Goal: Task Accomplishment & Management: Manage account settings

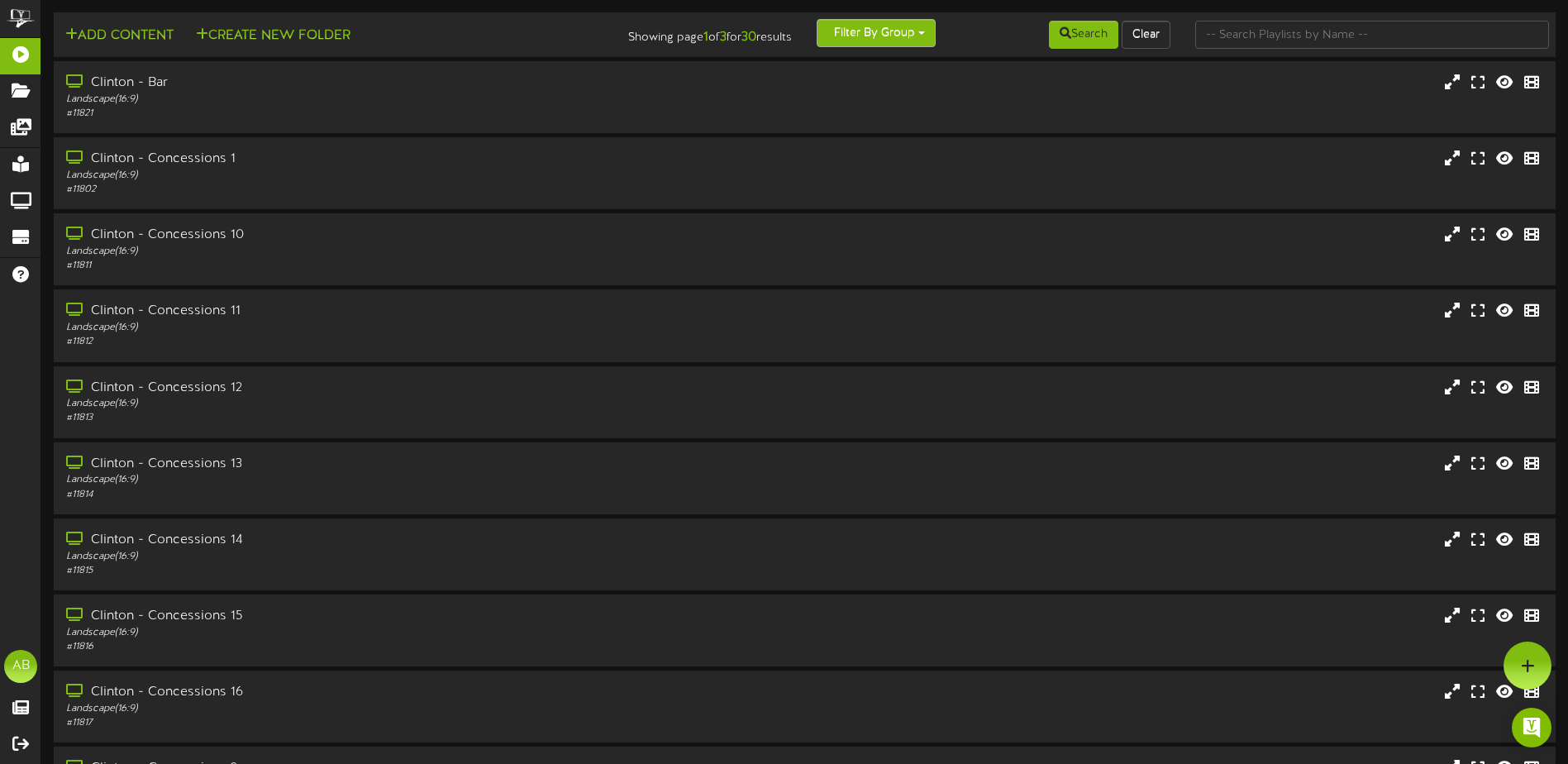
drag, startPoint x: 877, startPoint y: 27, endPoint x: 884, endPoint y: 23, distance: 8.1
click at [884, 24] on button "Filter By Group" at bounding box center [876, 33] width 119 height 28
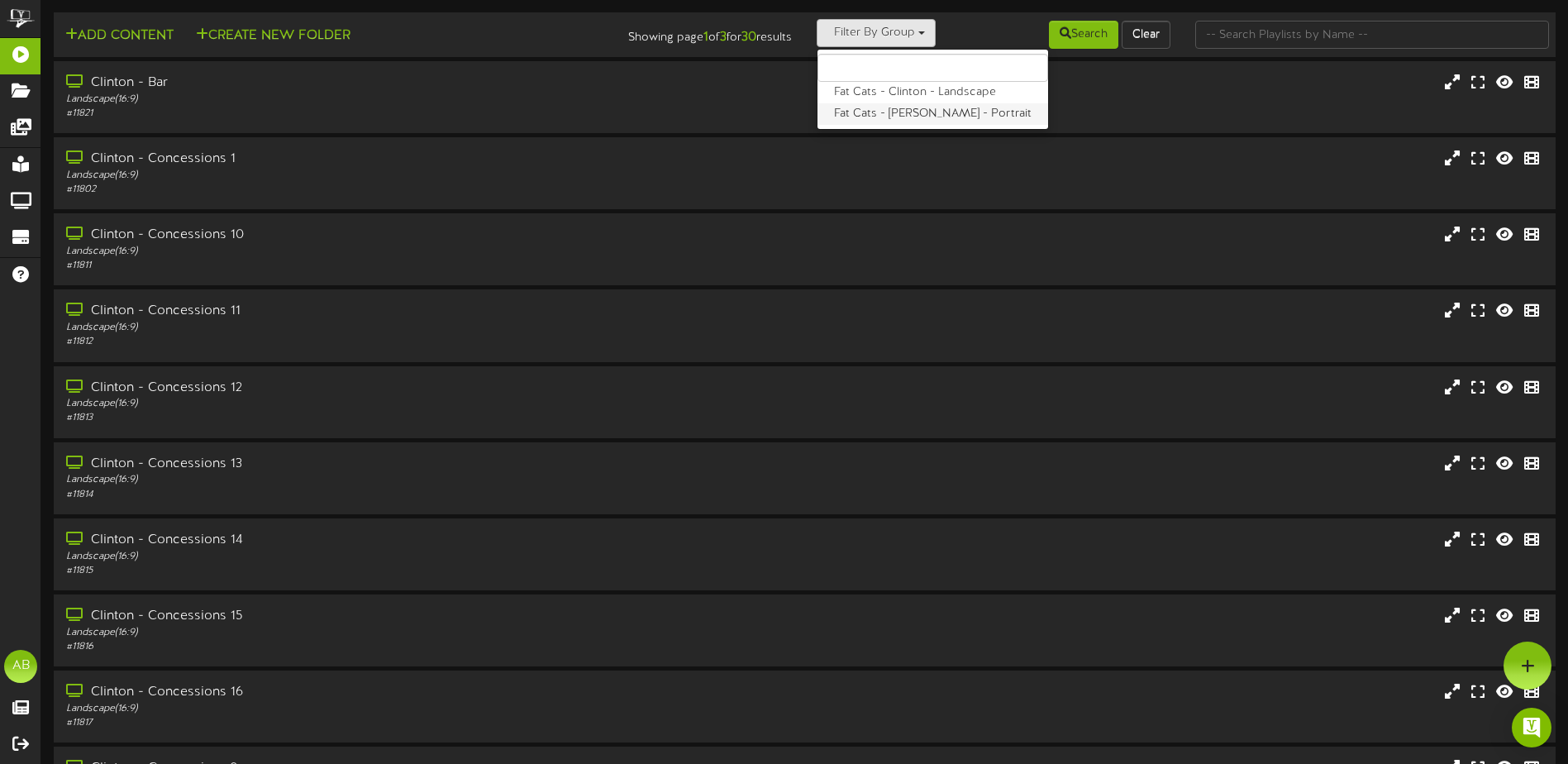
click at [883, 114] on label "Fat Cats - Clinton - Portrait" at bounding box center [933, 114] width 231 height 22
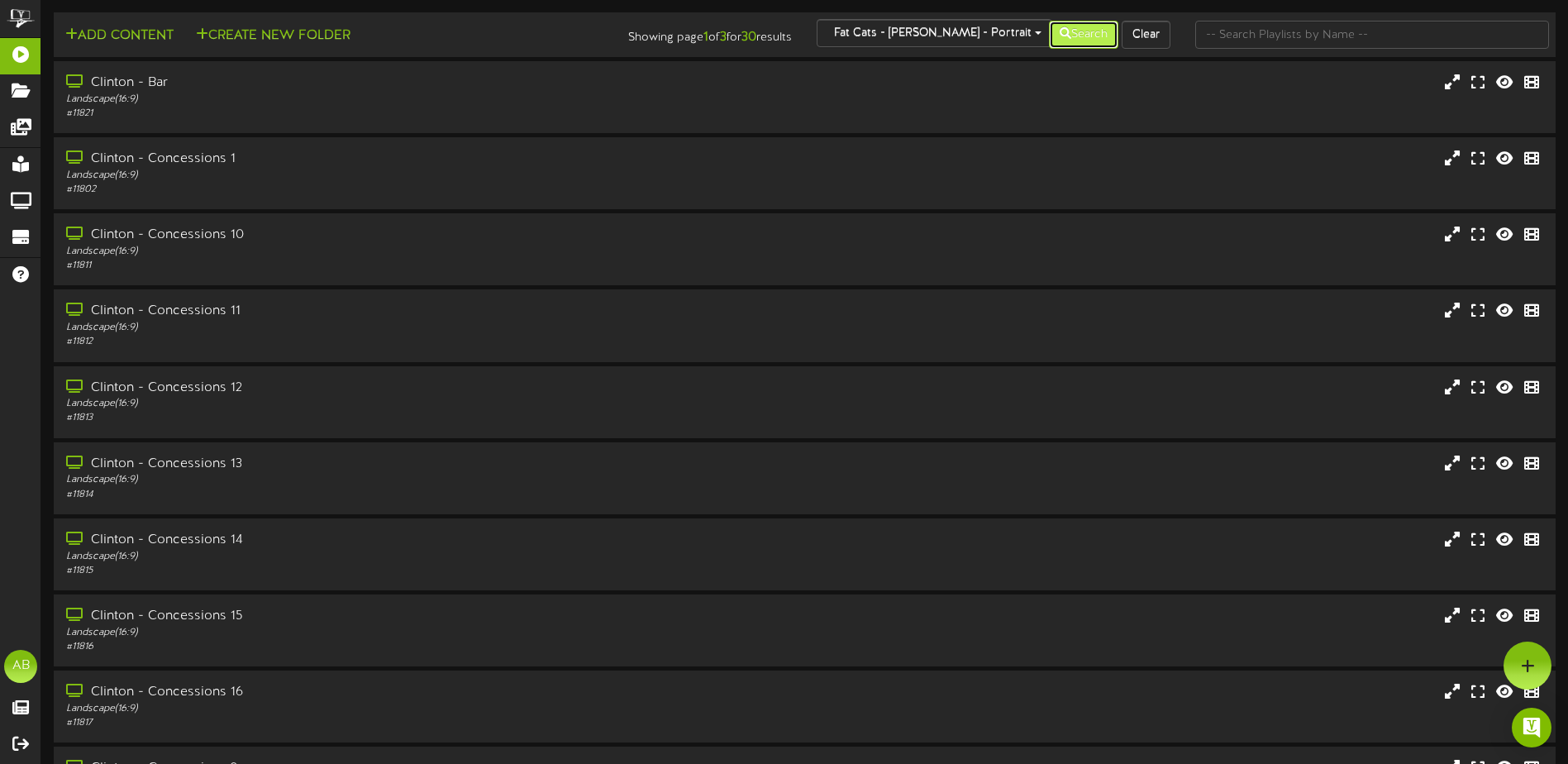
click at [1082, 34] on button "Search" at bounding box center [1084, 35] width 69 height 28
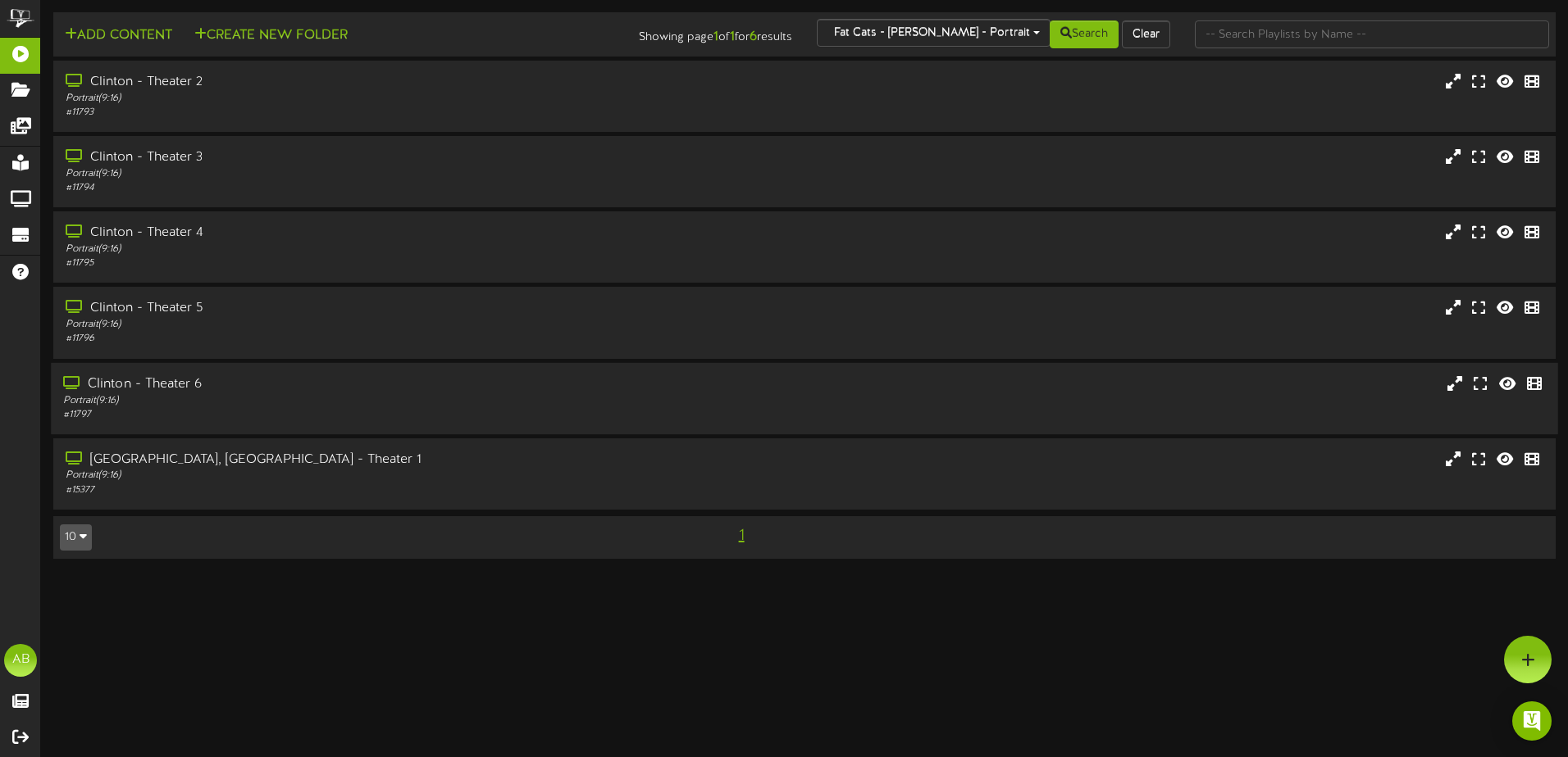
click at [260, 391] on div "Clinton - Theater 6" at bounding box center [364, 384] width 603 height 19
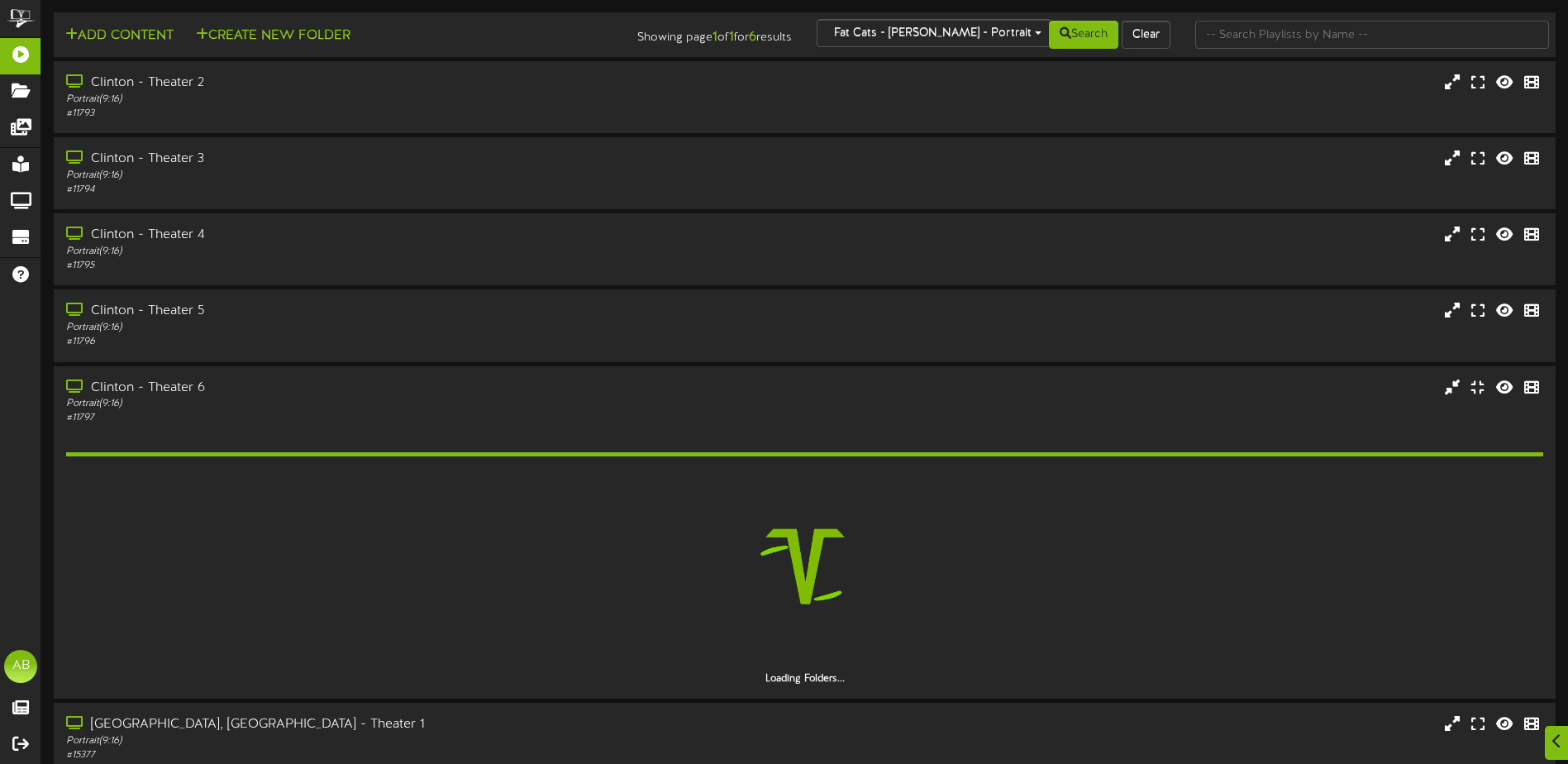
scroll to position [77, 0]
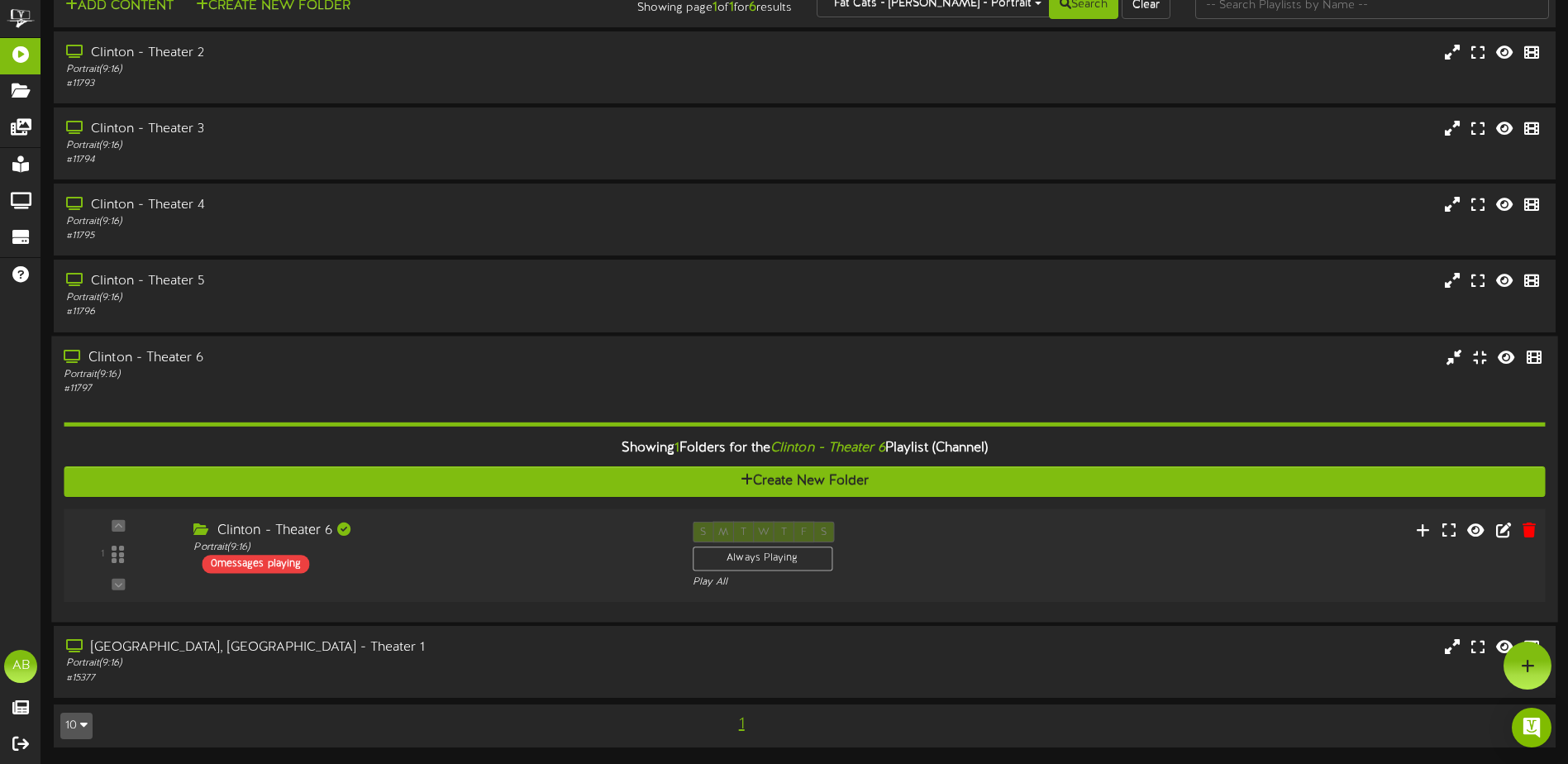
click at [498, 540] on div "Clinton - Theater 6" at bounding box center [430, 531] width 473 height 19
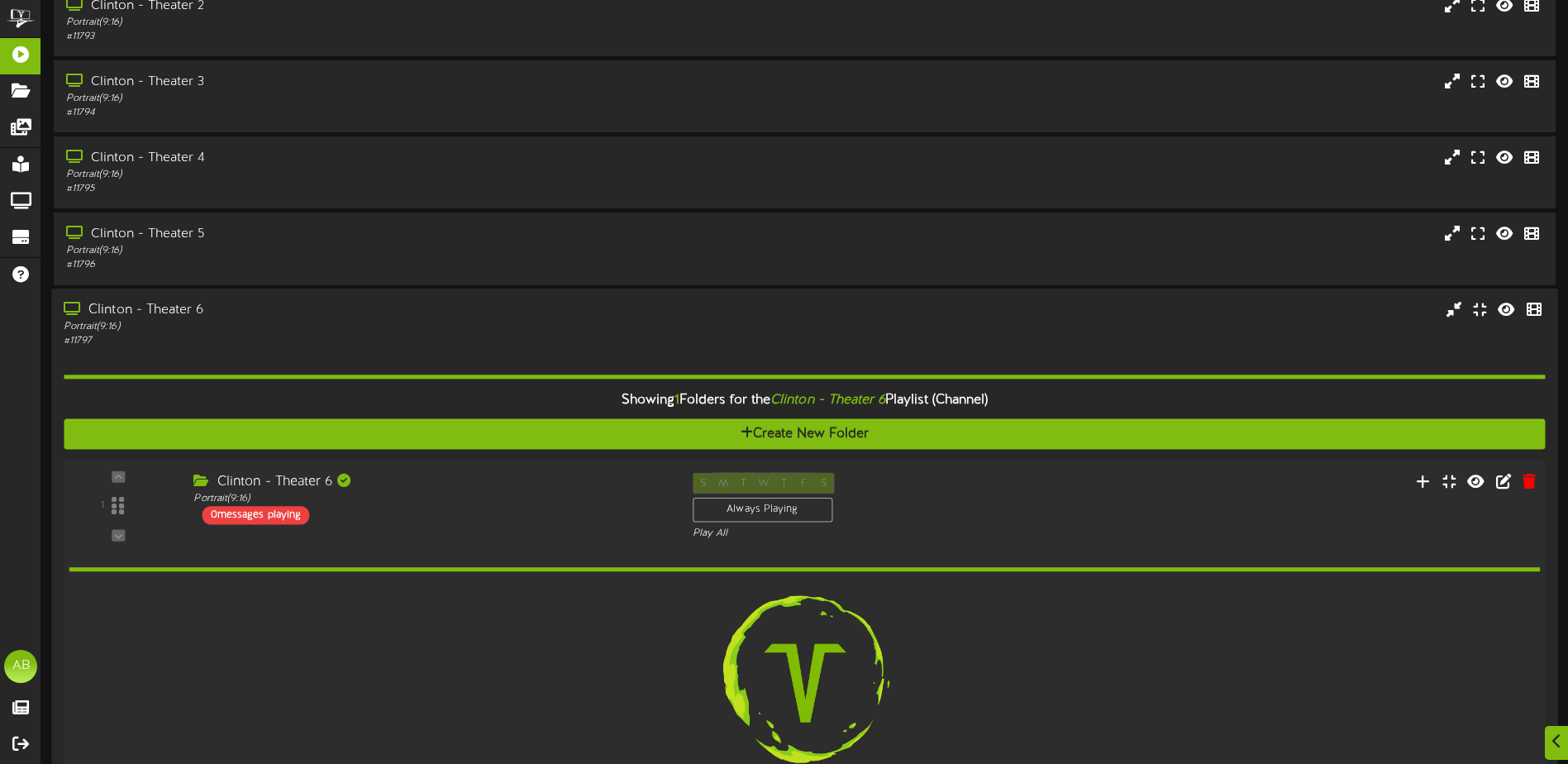
scroll to position [231, 0]
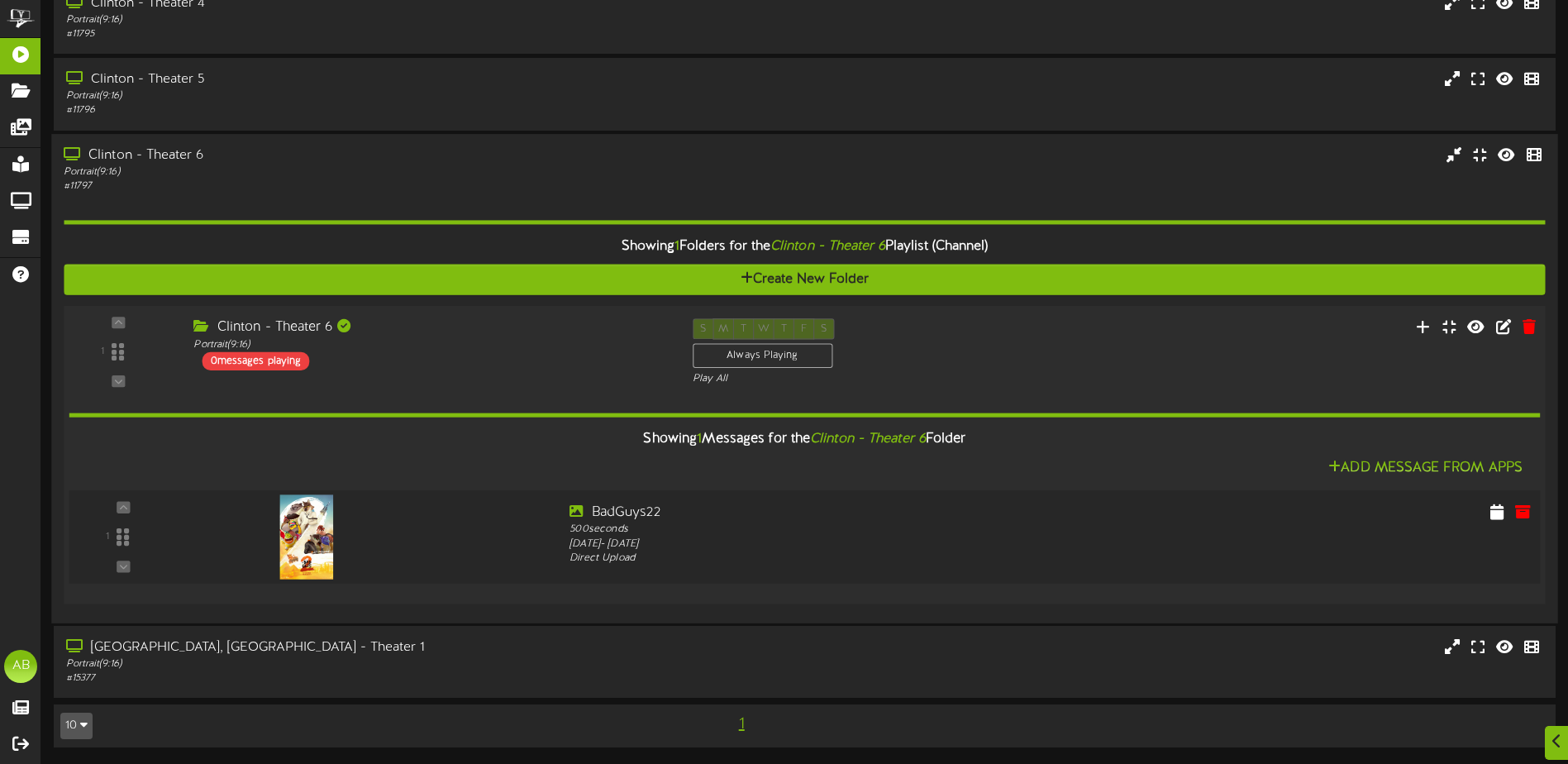
click at [485, 510] on div at bounding box center [370, 533] width 371 height 60
click at [1497, 512] on icon at bounding box center [1497, 511] width 17 height 18
select select "*"
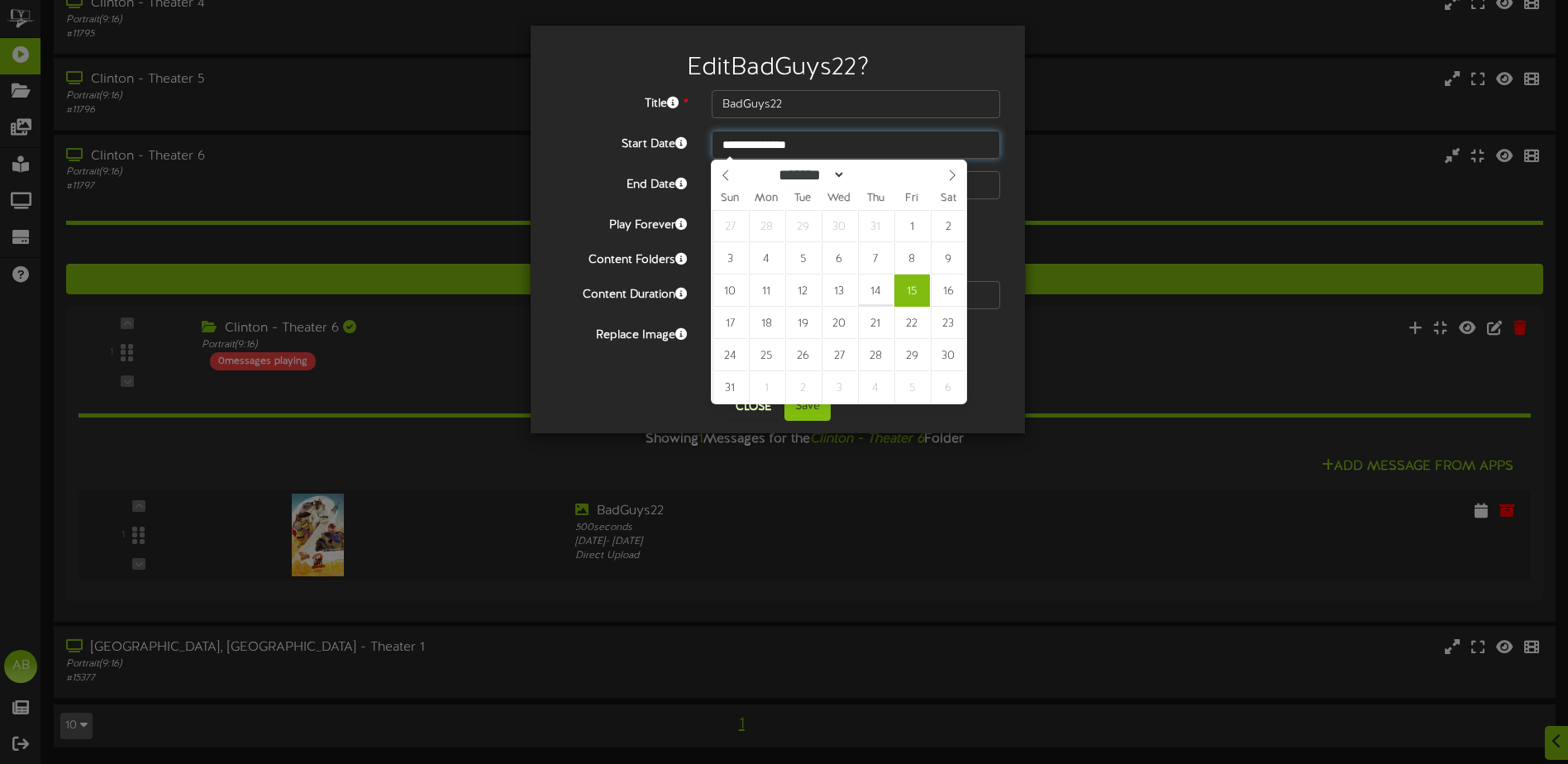
click at [769, 146] on input "**********" at bounding box center [856, 144] width 288 height 28
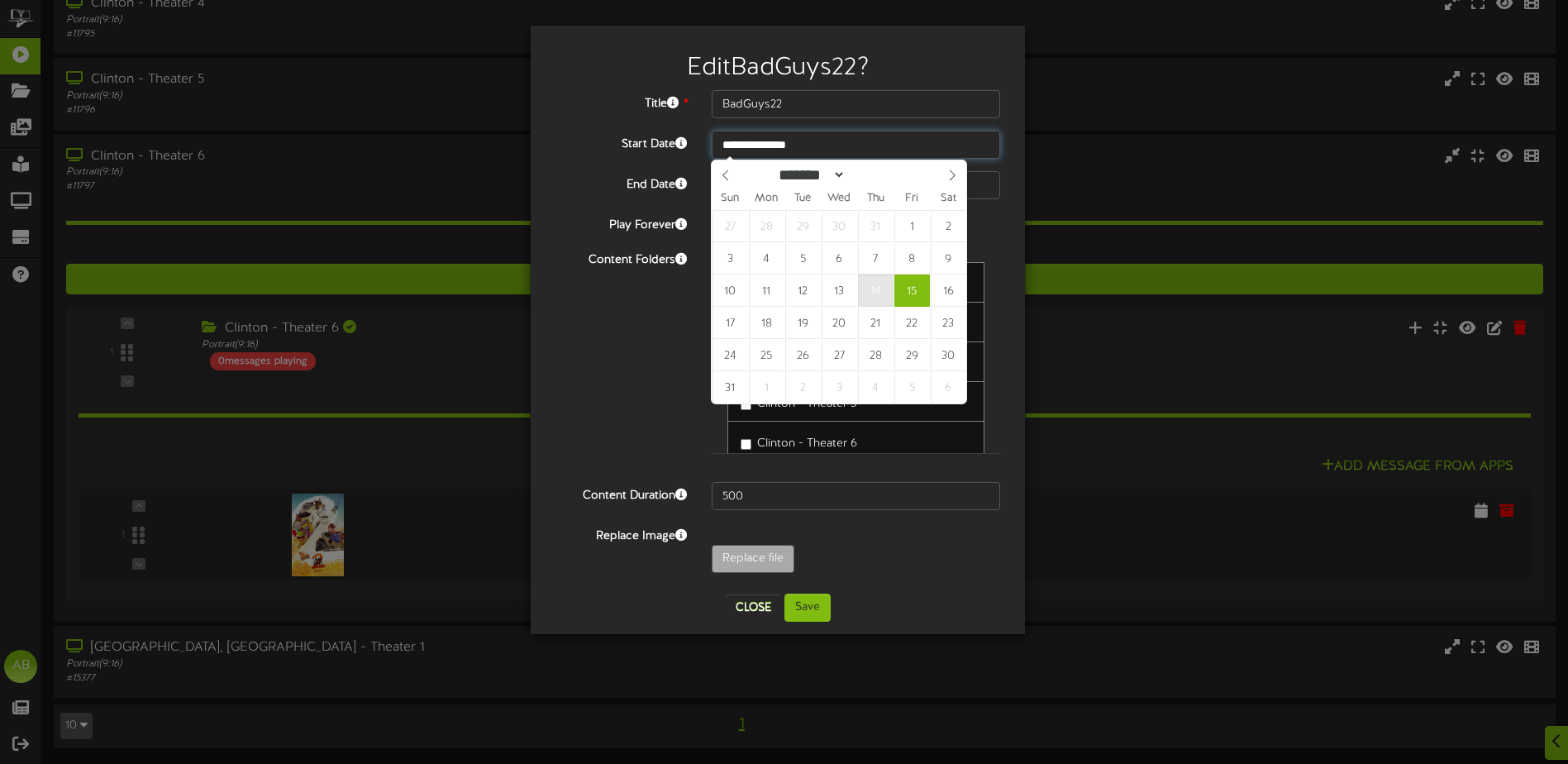
type input "**********"
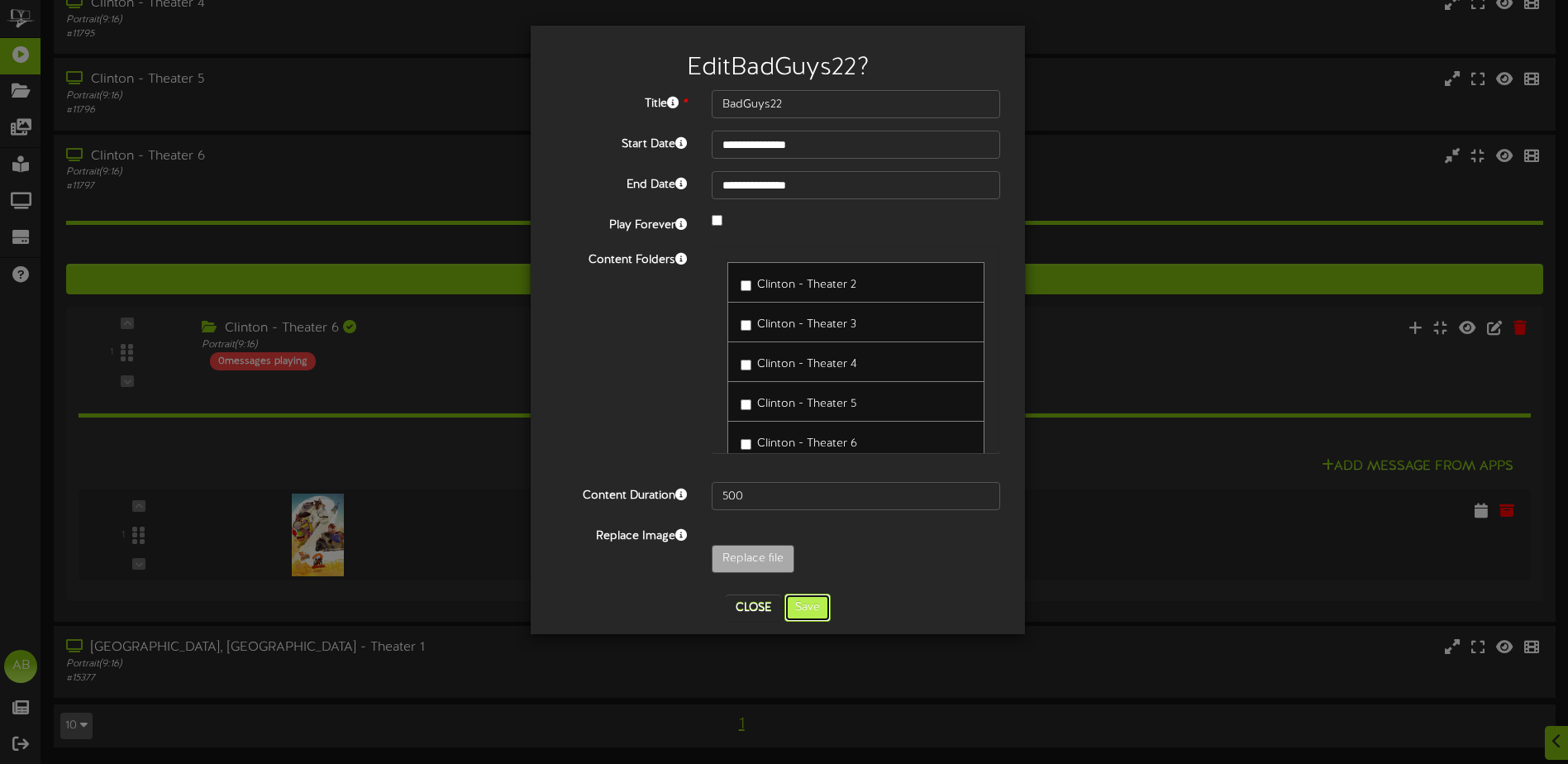
click at [807, 612] on button "Save" at bounding box center [807, 608] width 46 height 28
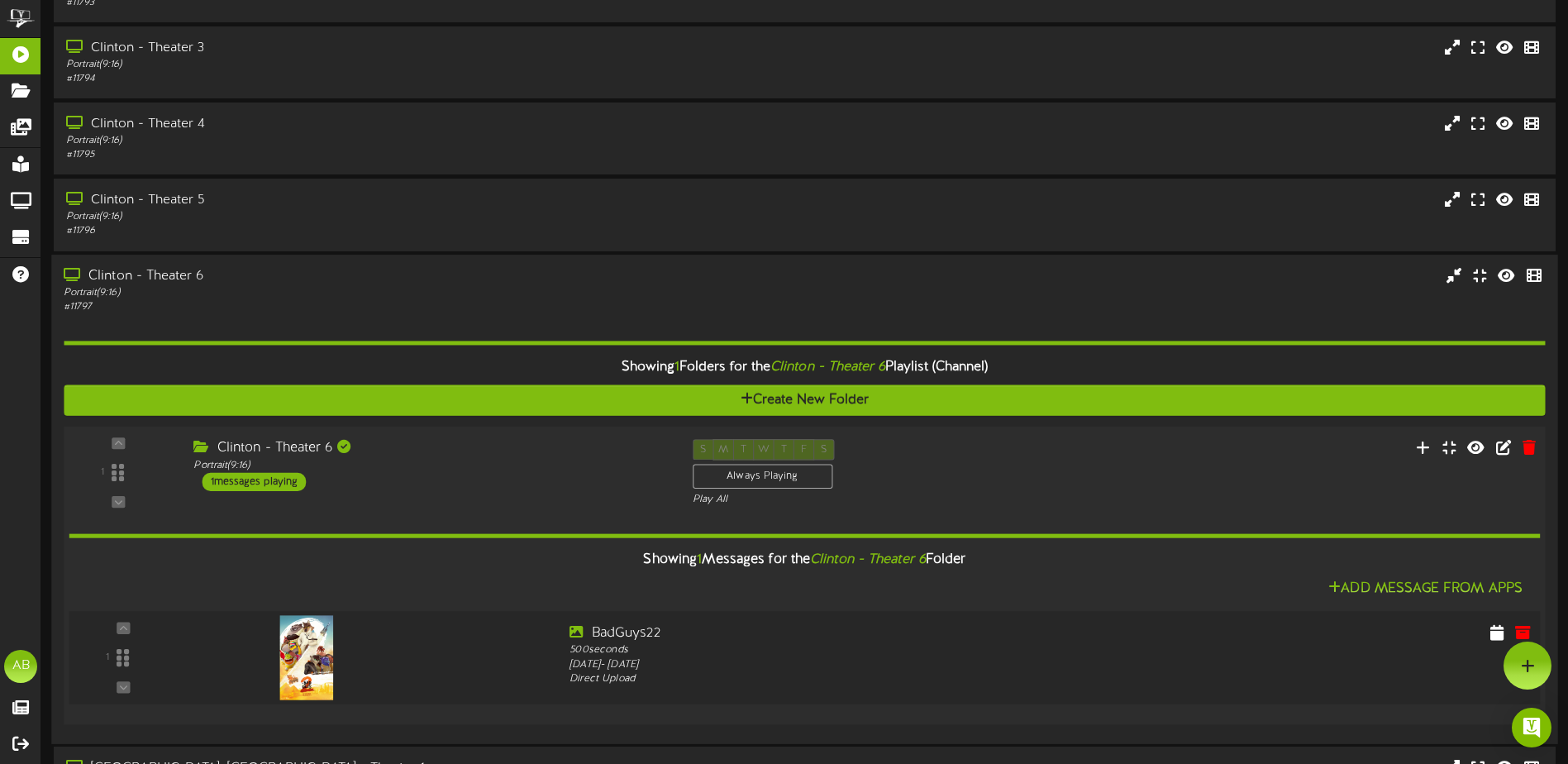
scroll to position [0, 0]
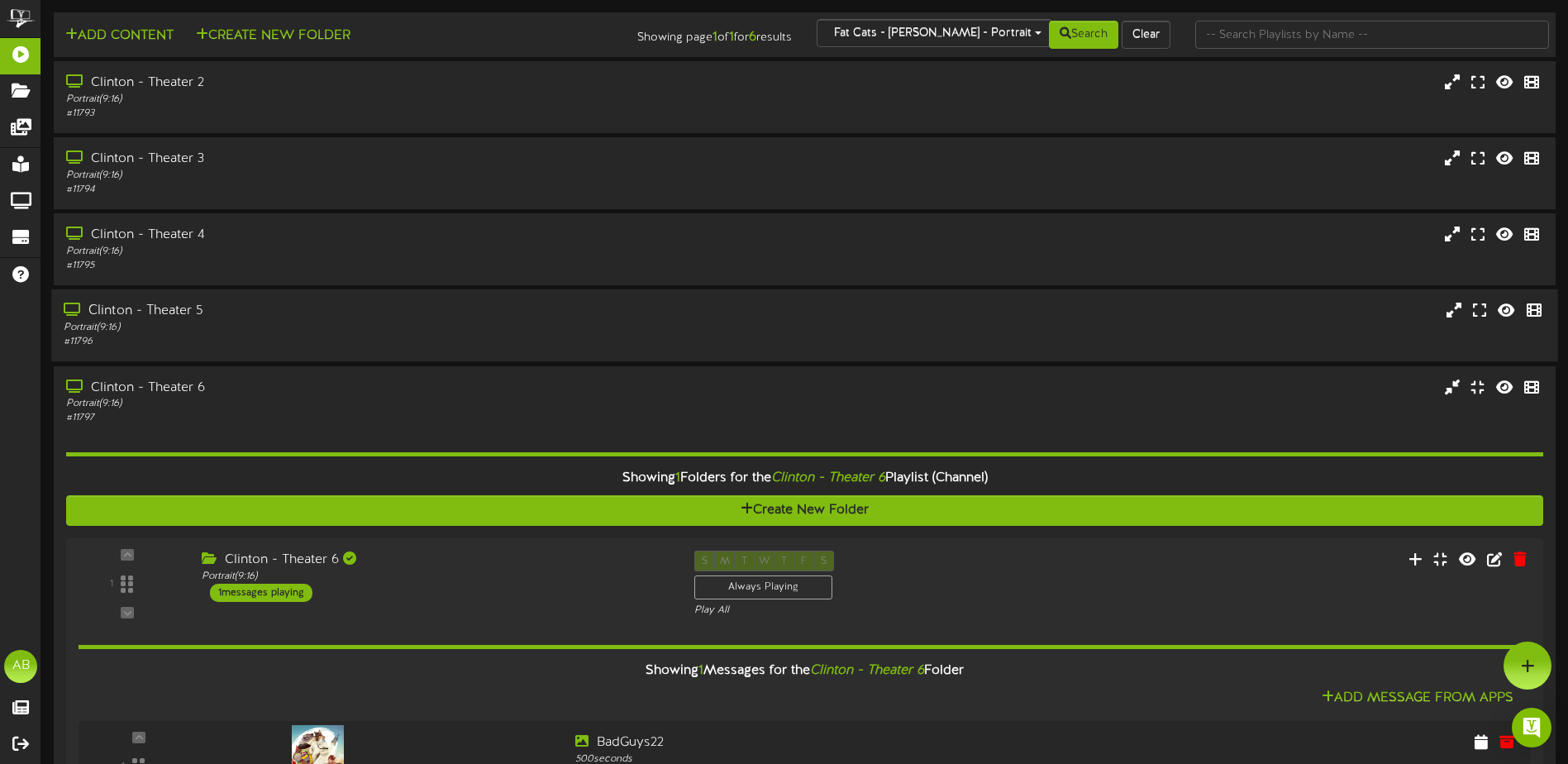
click at [419, 316] on div "Clinton - Theater 5" at bounding box center [365, 311] width 603 height 19
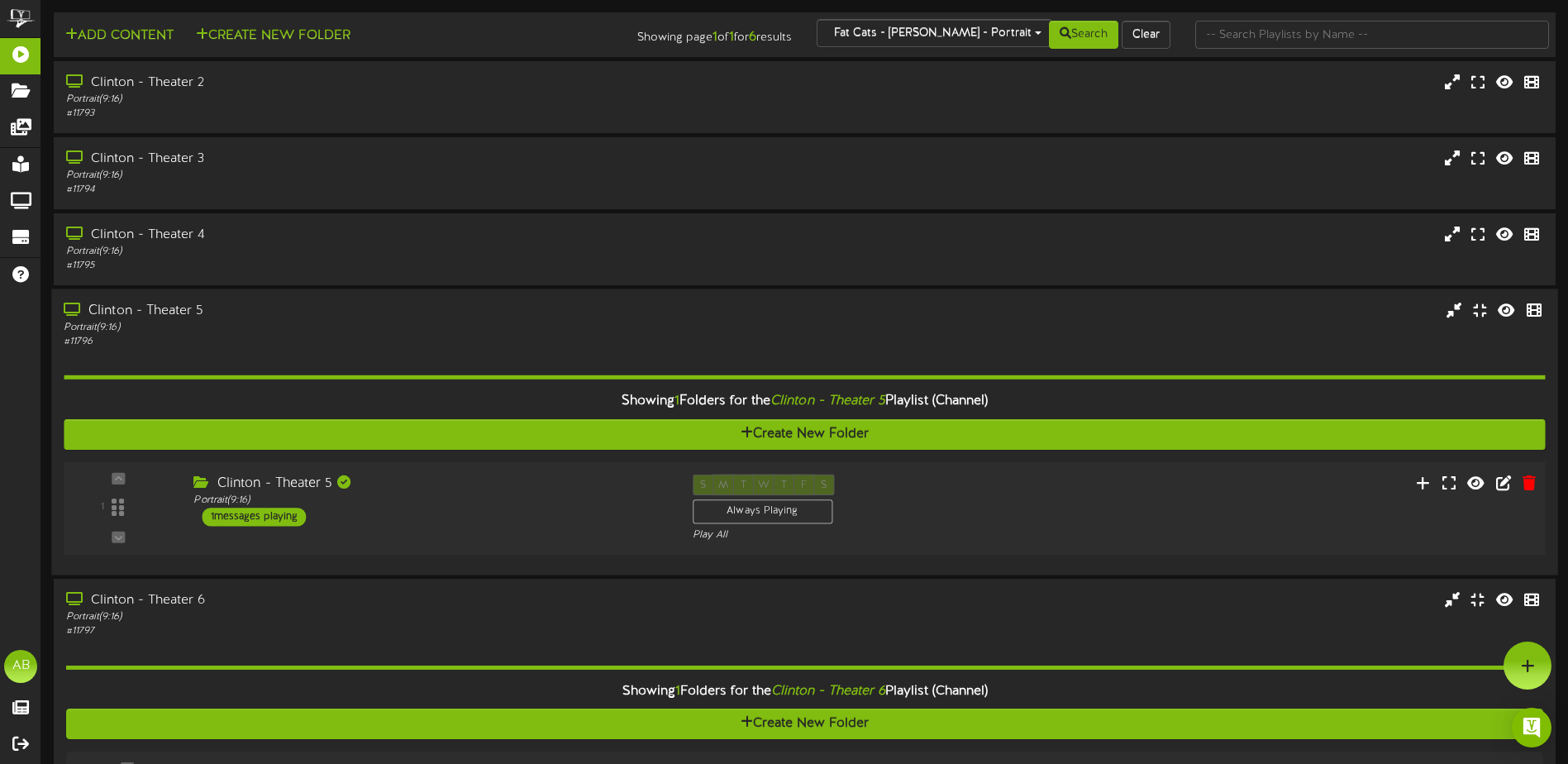
click at [453, 490] on div "Clinton - Theater 5" at bounding box center [430, 484] width 473 height 19
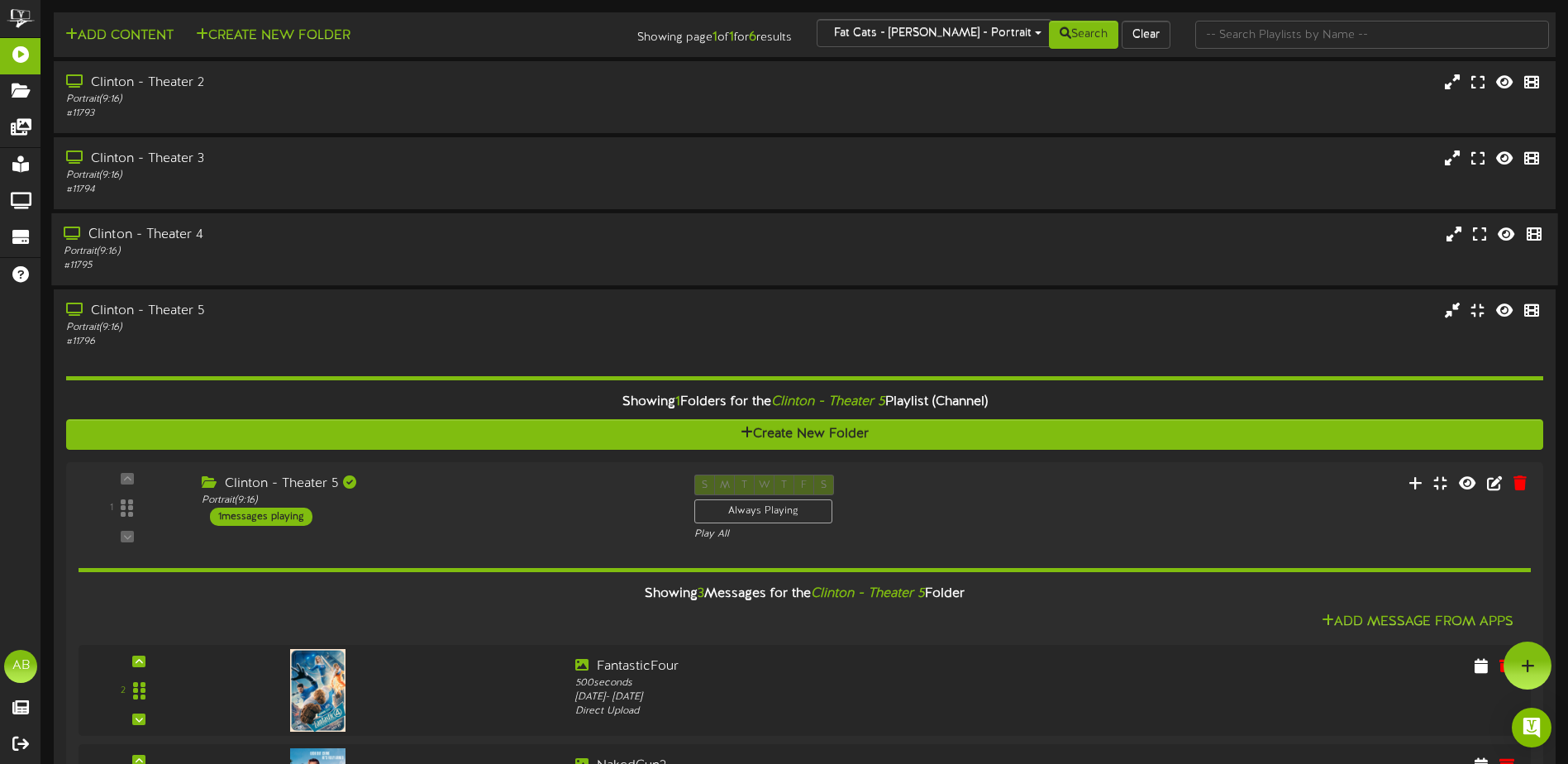
click at [460, 247] on div "Portrait ( 9:16 )" at bounding box center [365, 252] width 603 height 14
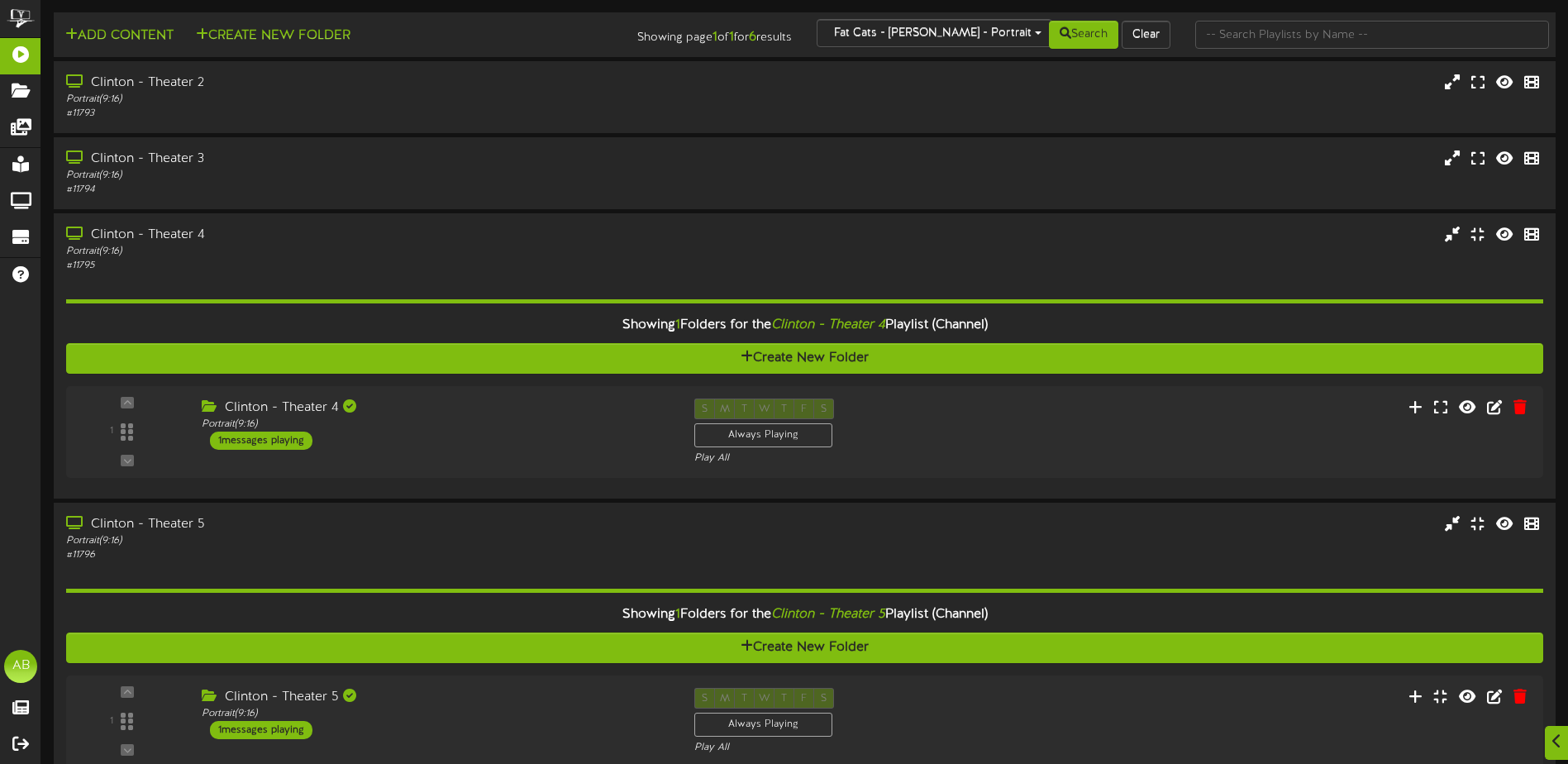
scroll to position [83, 0]
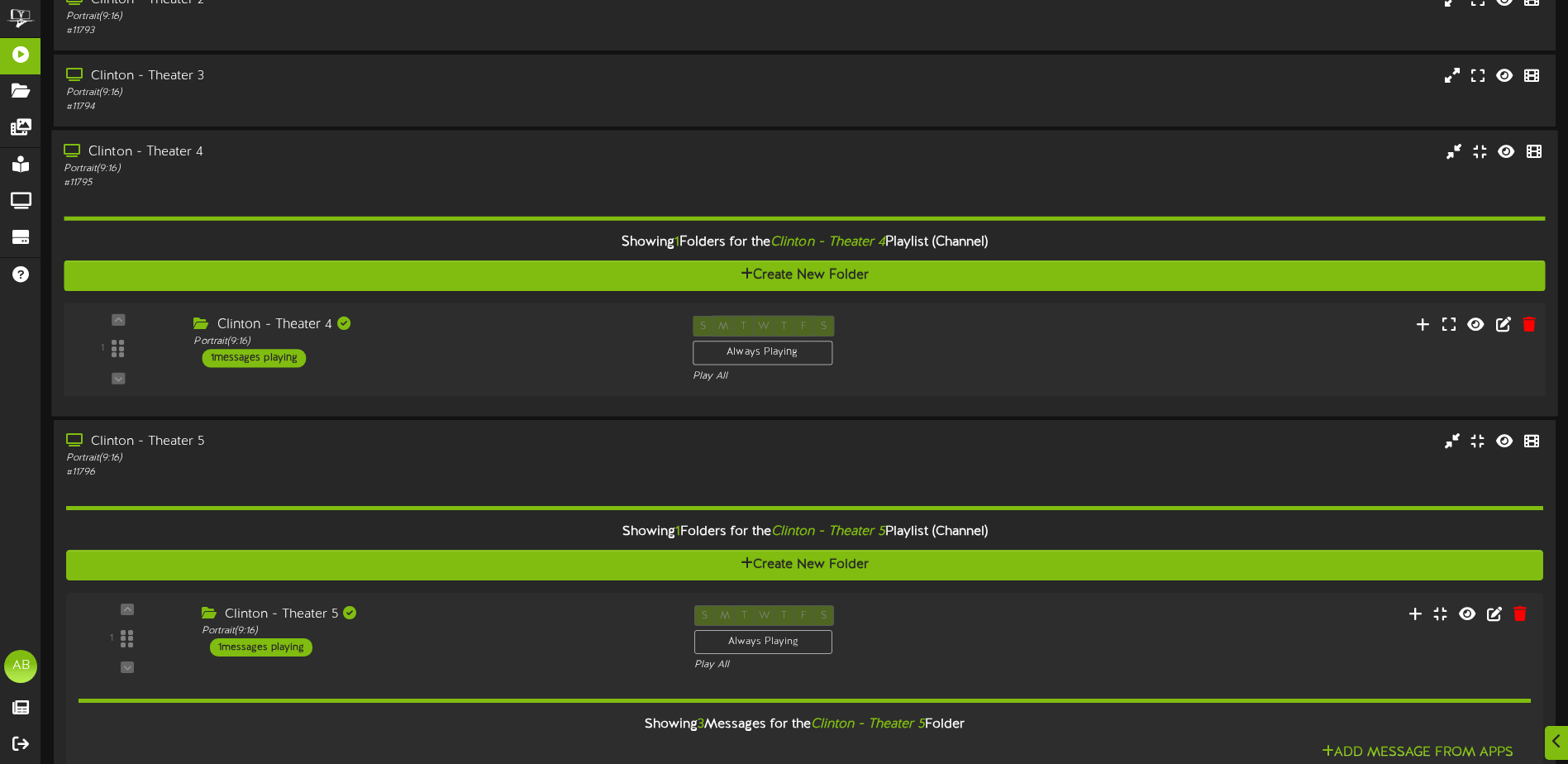
click at [559, 318] on div "Clinton - Theater 4" at bounding box center [430, 326] width 473 height 19
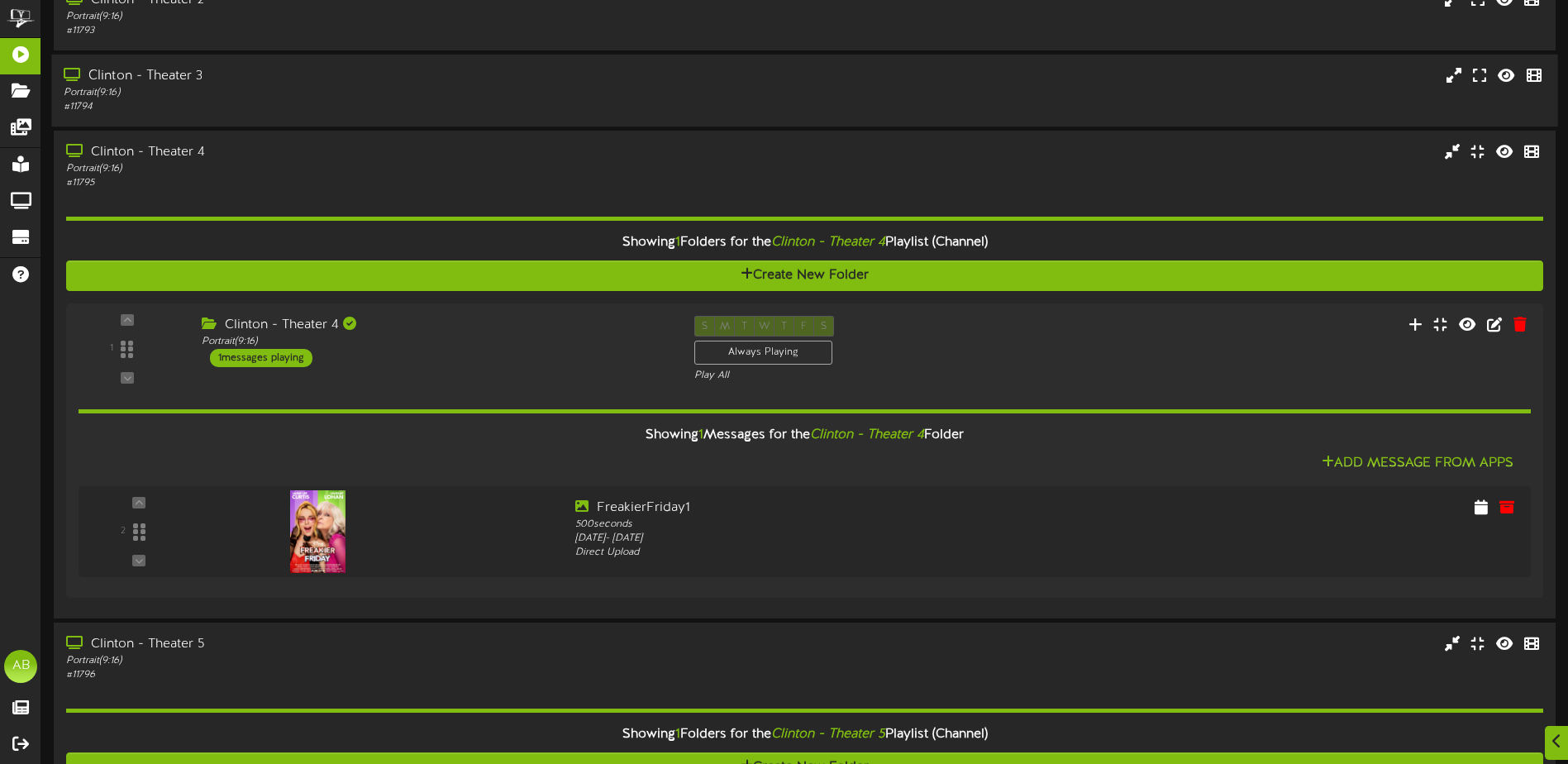
click at [502, 94] on div "Portrait ( 9:16 )" at bounding box center [365, 93] width 603 height 14
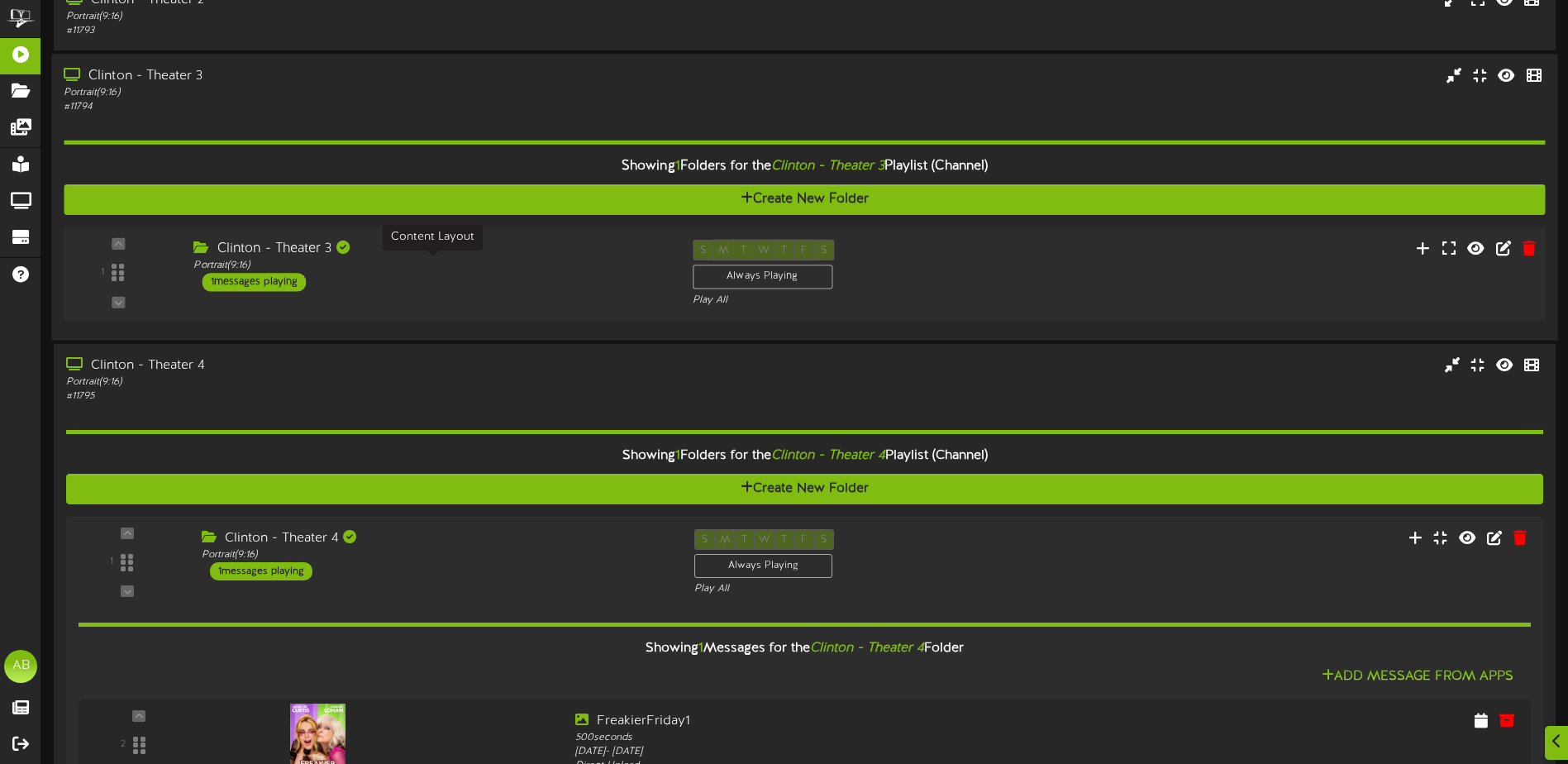
click at [528, 266] on div "Portrait ( 9:16 )" at bounding box center [430, 266] width 473 height 14
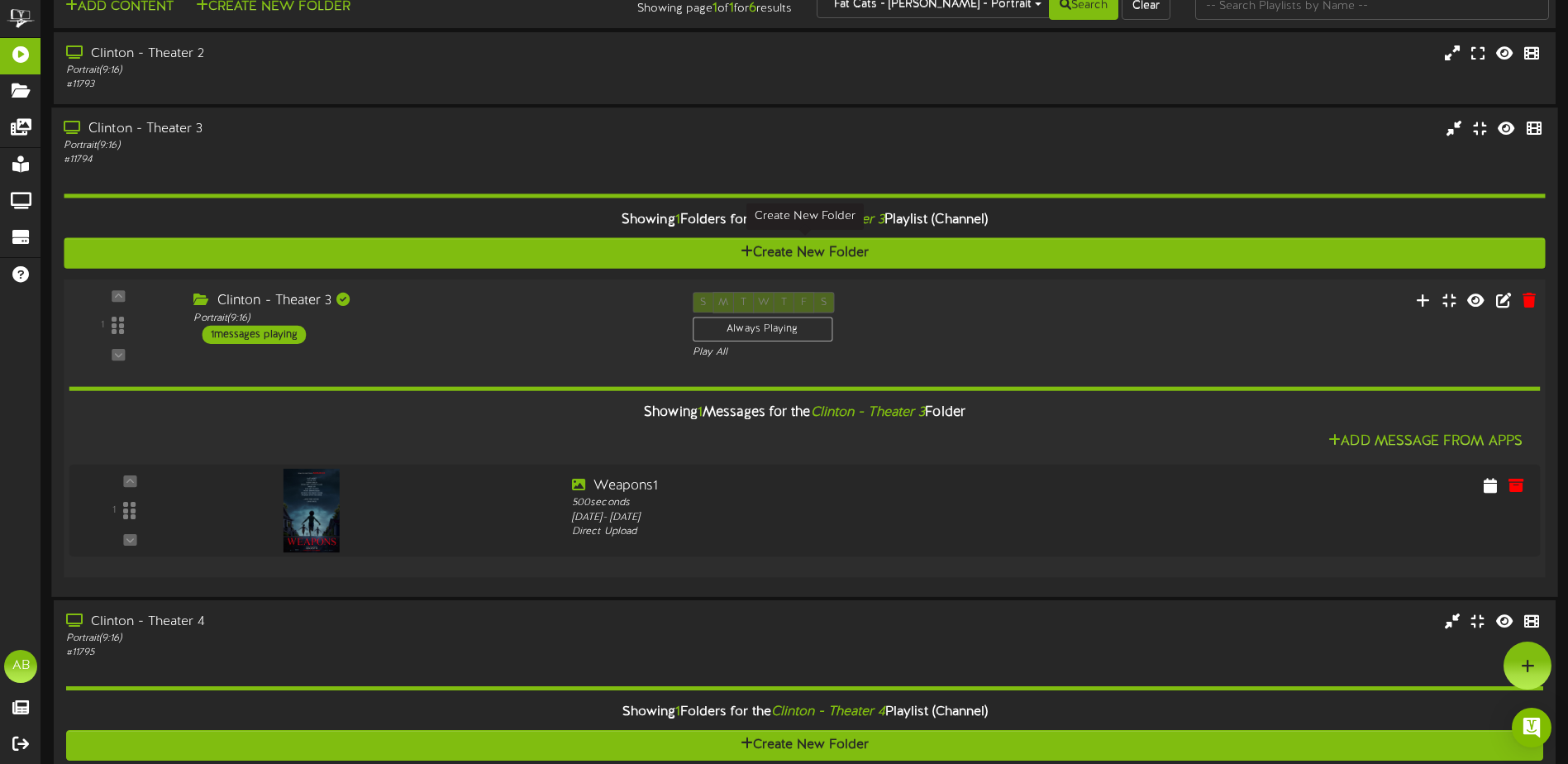
scroll to position [0, 0]
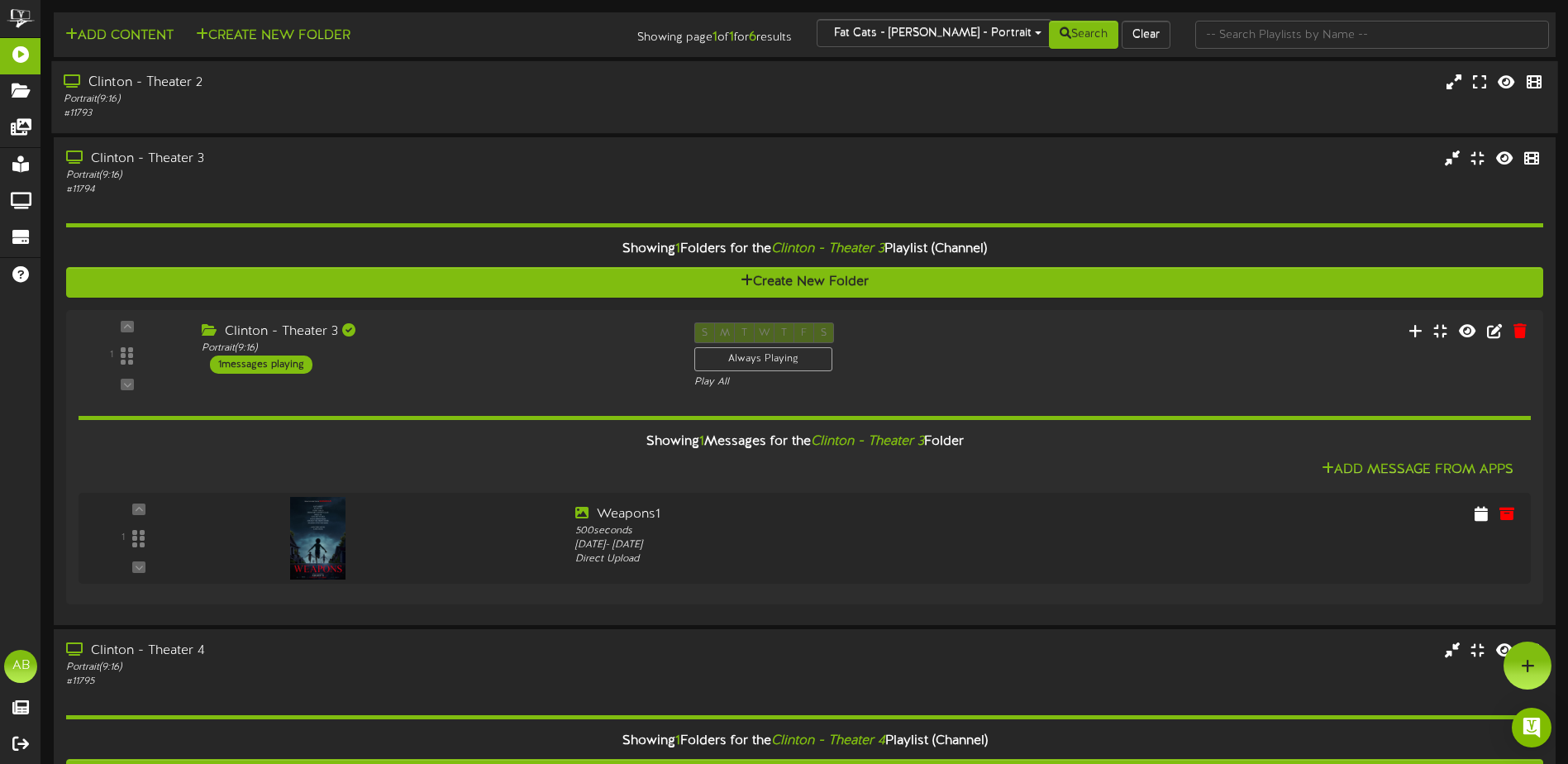
click at [488, 102] on div "Portrait ( 9:16 )" at bounding box center [365, 100] width 603 height 14
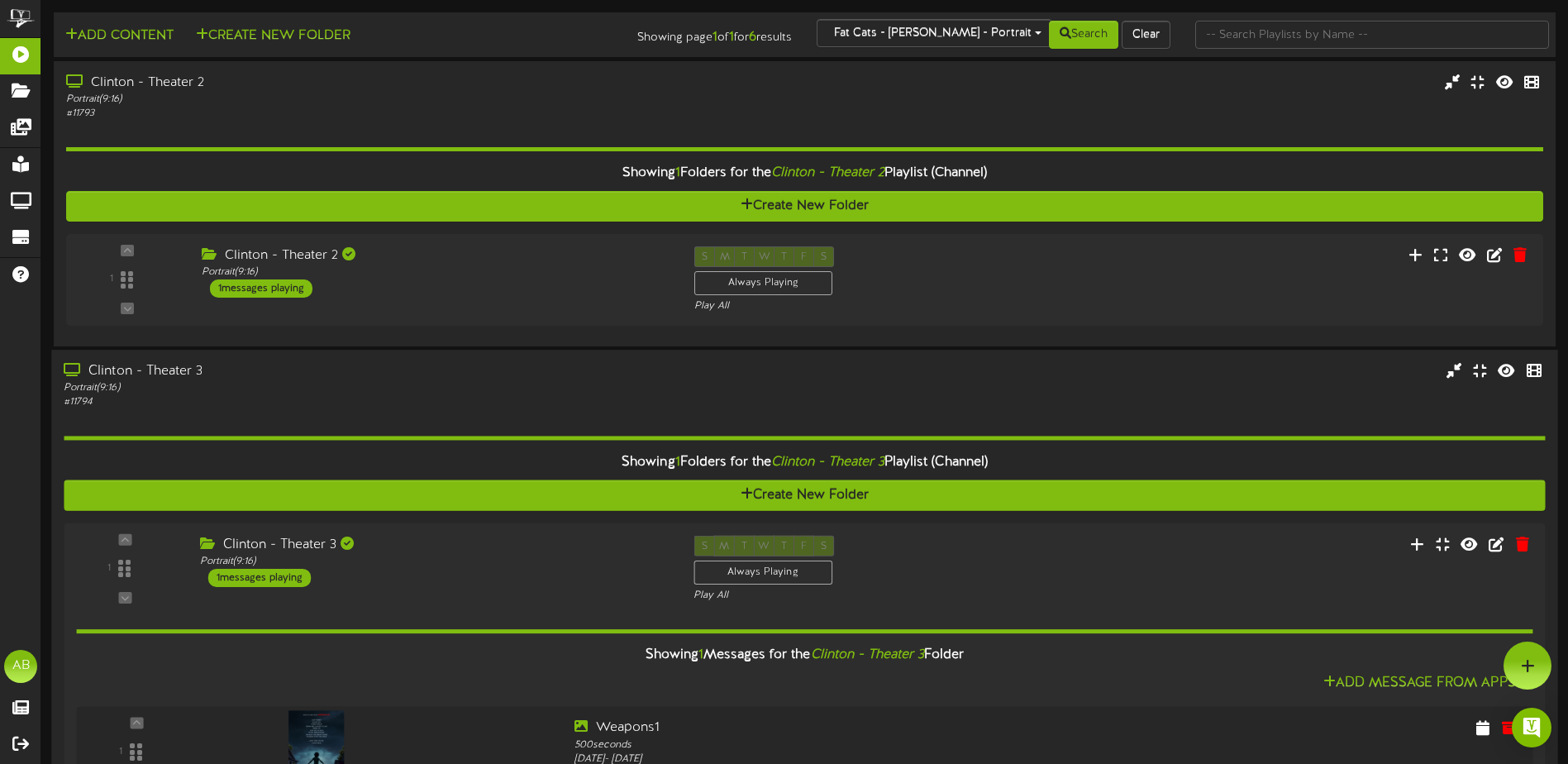
click at [621, 362] on div "Clinton - Theater 3" at bounding box center [365, 372] width 603 height 19
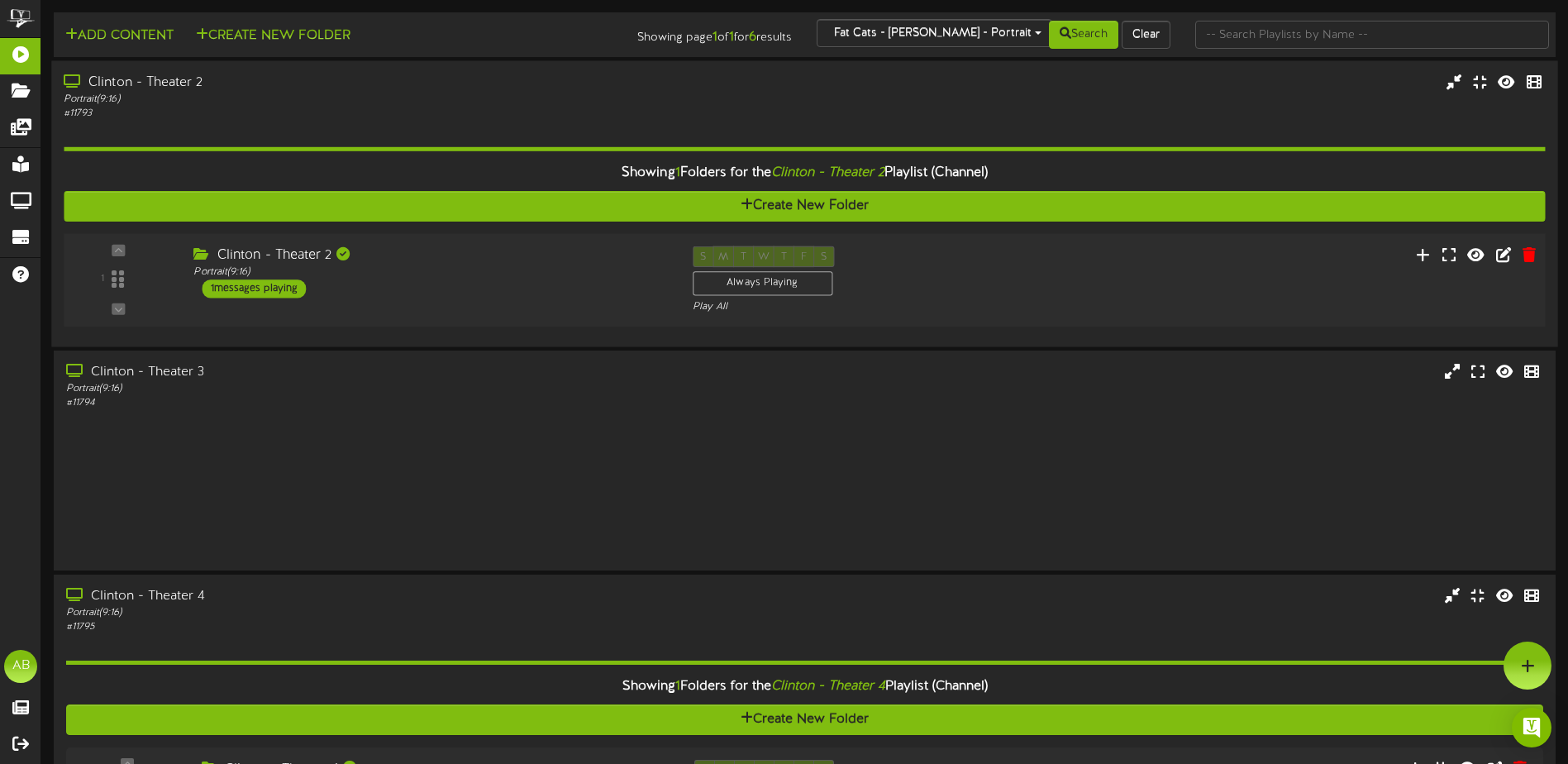
click at [559, 237] on div "1 Portrait ( )" at bounding box center [804, 280] width 1497 height 94
